Goal: Transaction & Acquisition: Subscribe to service/newsletter

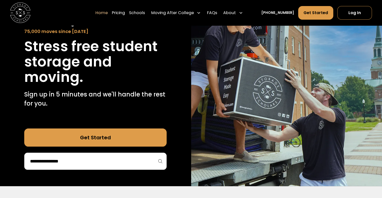
scroll to position [50, 0]
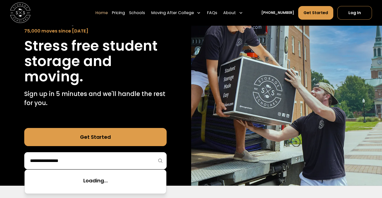
click at [84, 161] on input "search" at bounding box center [96, 161] width 132 height 9
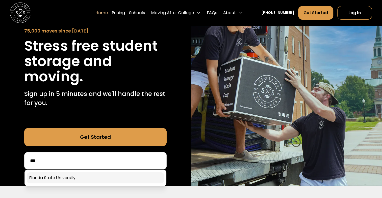
type input "***"
click at [70, 182] on link at bounding box center [95, 178] width 137 height 11
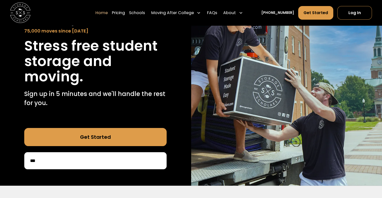
scroll to position [101, 0]
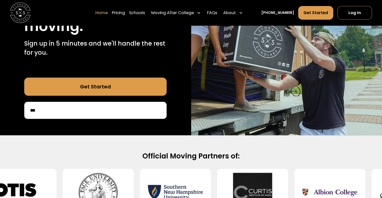
click at [98, 91] on link "Get Started" at bounding box center [95, 87] width 142 height 18
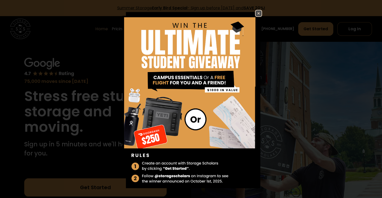
click at [255, 12] on img at bounding box center [258, 13] width 6 height 6
